Goal: Obtain resource: Obtain resource

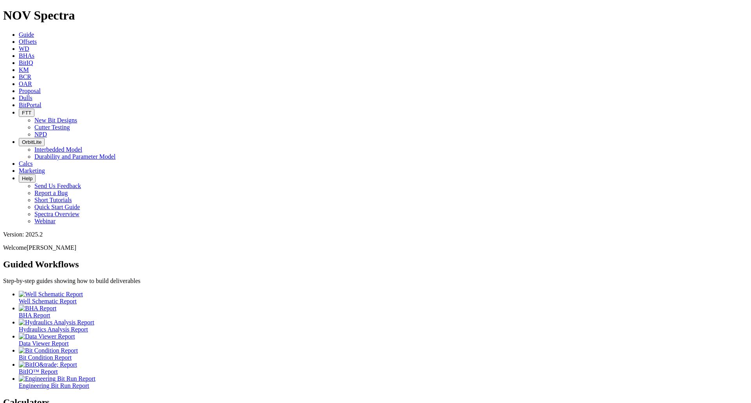
click at [37, 38] on span "Offsets" at bounding box center [28, 41] width 18 height 7
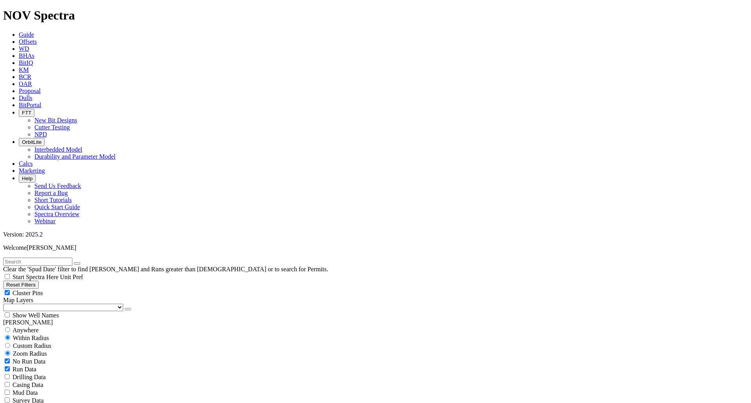
click at [48, 304] on select "US Counties [GEOGRAPHIC_DATA], [GEOGRAPHIC_DATA] [GEOGRAPHIC_DATA], [GEOGRAPHIC…" at bounding box center [63, 307] width 120 height 7
click at [6, 304] on select "US Counties [GEOGRAPHIC_DATA], [GEOGRAPHIC_DATA] [GEOGRAPHIC_DATA], [GEOGRAPHIC…" at bounding box center [63, 307] width 120 height 7
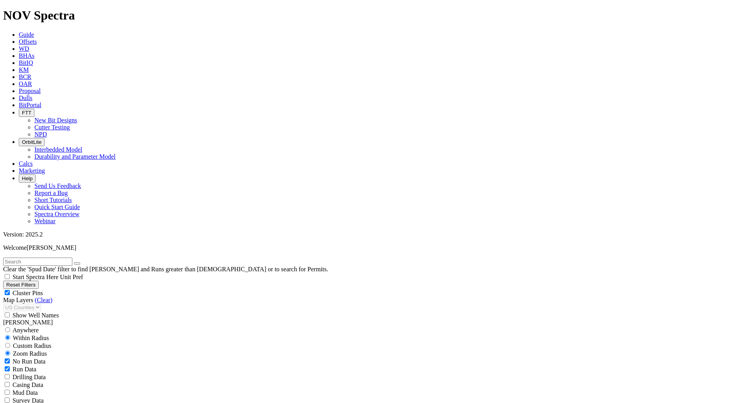
scroll to position [244, 0]
select select "8.5"
checkbox input "false"
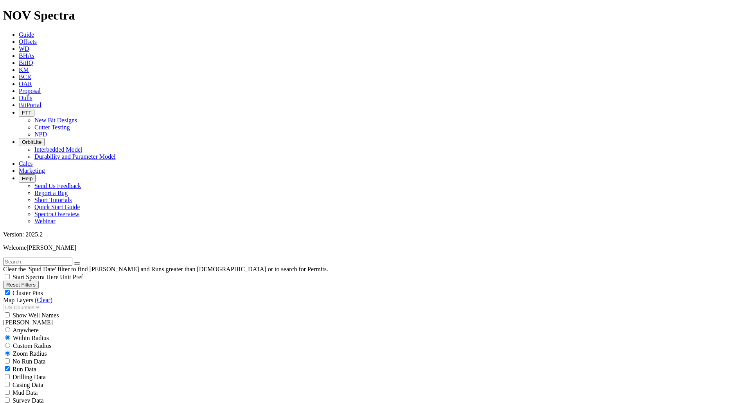
select select "? number:8.5 ?"
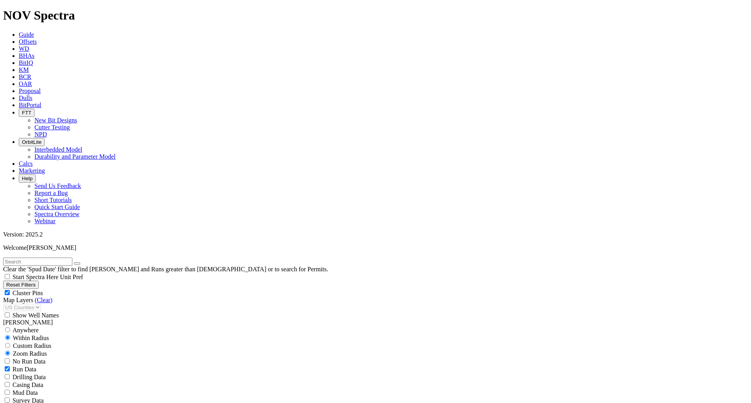
type input "[DATE]"
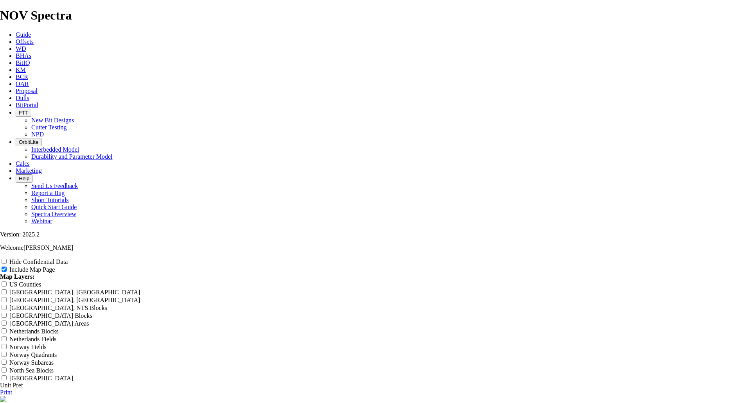
scroll to position [955, 0]
